Goal: Information Seeking & Learning: Learn about a topic

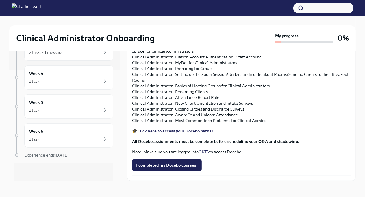
scroll to position [536, 0]
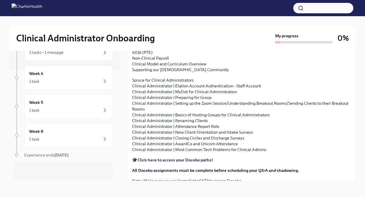
click at [278, 5] on strong "Docebo" at bounding box center [281, 2] width 14 height 5
click at [281, 5] on strong "Docebo" at bounding box center [281, 2] width 14 height 5
drag, startPoint x: 281, startPoint y: 110, endPoint x: 227, endPoint y: 86, distance: 59.8
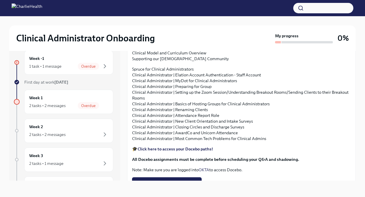
scroll to position [554, 0]
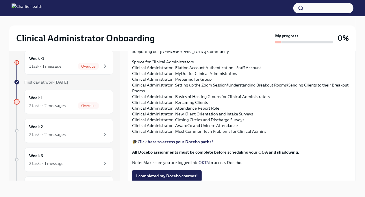
drag, startPoint x: 283, startPoint y: 92, endPoint x: 298, endPoint y: 102, distance: 18.0
click at [298, 102] on div "Approx completion time: 15-20 hrs As you prepare to start your new role, we wan…" at bounding box center [241, 65] width 219 height 200
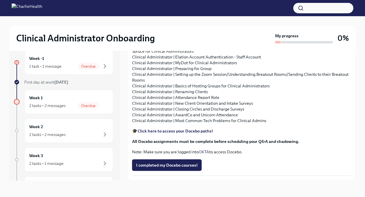
scroll to position [673, 0]
drag, startPoint x: 285, startPoint y: 92, endPoint x: 204, endPoint y: 109, distance: 82.7
click at [204, 109] on p "Spruce for Clinical Administrators Clinical Administrator | Elation Account Aut…" at bounding box center [241, 85] width 219 height 75
click at [193, 130] on strong "Click here to access your Docebo paths!" at bounding box center [175, 130] width 75 height 5
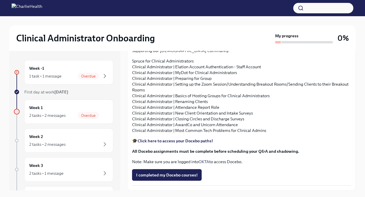
scroll to position [655, 0]
